Goal: Information Seeking & Learning: Check status

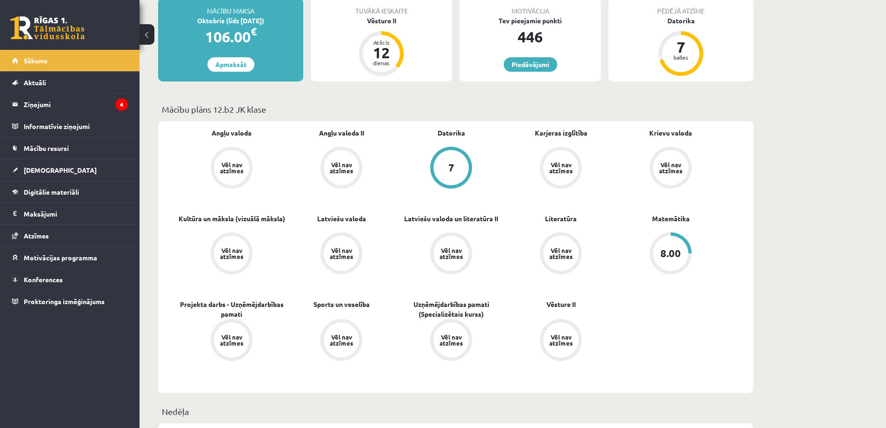
scroll to position [140, 0]
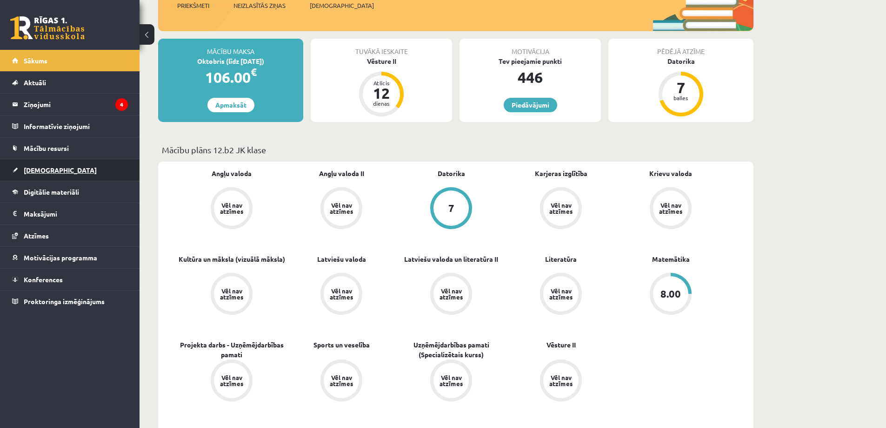
click at [44, 167] on span "[DEMOGRAPHIC_DATA]" at bounding box center [60, 170] width 73 height 8
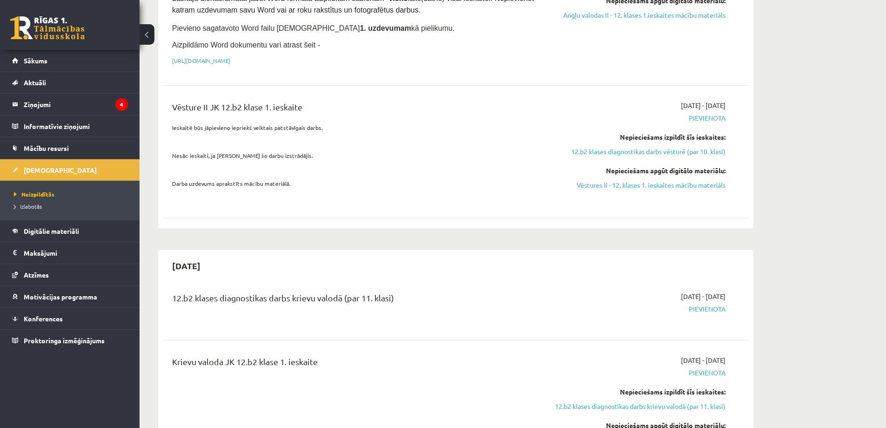
scroll to position [186, 0]
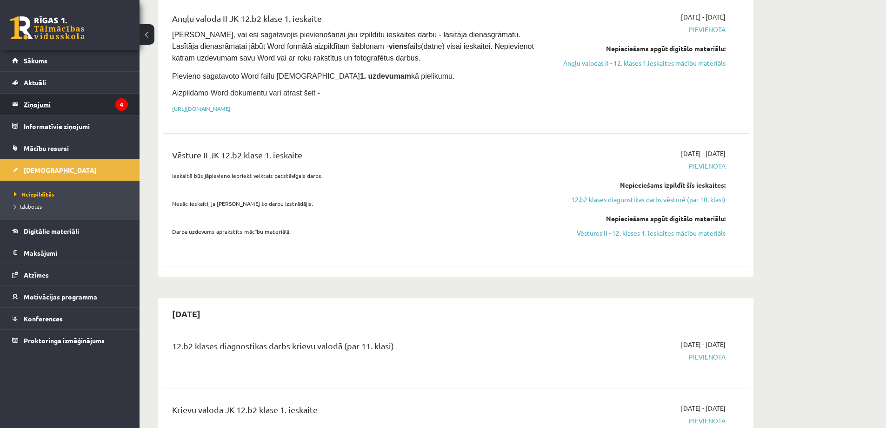
click at [63, 100] on legend "Ziņojumi 4" at bounding box center [76, 104] width 104 height 21
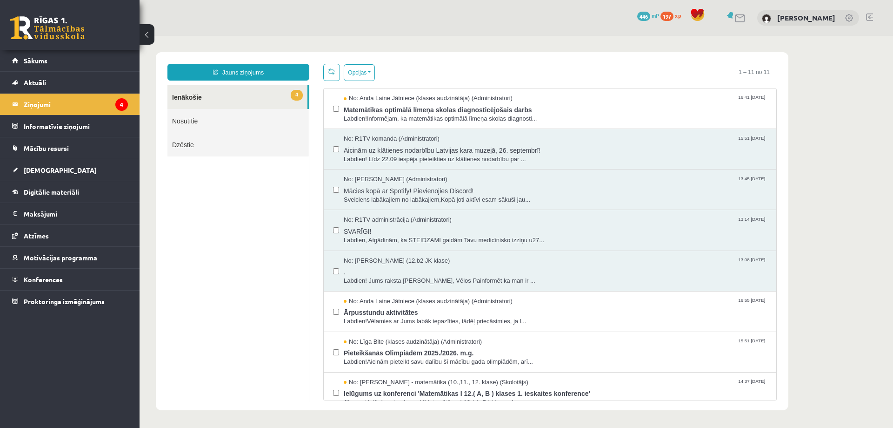
click at [661, 16] on span "197" at bounding box center [667, 16] width 13 height 9
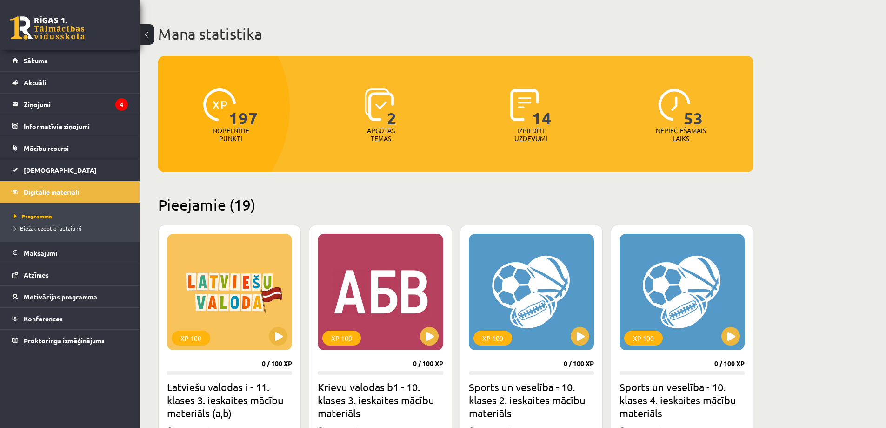
scroll to position [47, 0]
